Goal: Information Seeking & Learning: Learn about a topic

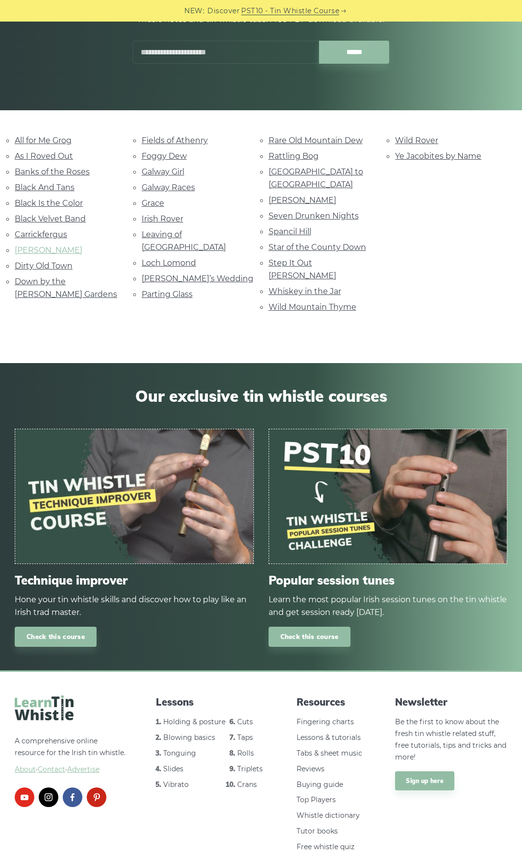
click at [22, 249] on link "Danny Boy" at bounding box center [49, 249] width 68 height 9
click at [409, 142] on link "Wild Rover" at bounding box center [416, 140] width 43 height 9
click at [159, 141] on link "Fields of Athenry" at bounding box center [175, 140] width 66 height 9
